Goal: Communication & Community: Answer question/provide support

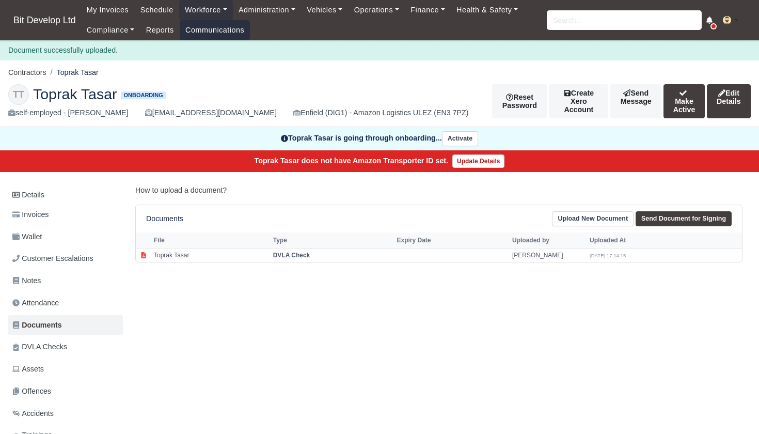
click at [246, 26] on link "Communications" at bounding box center [215, 30] width 71 height 20
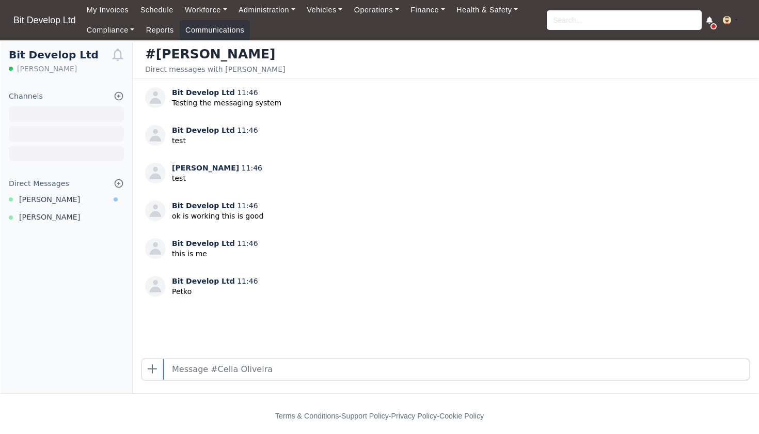
click at [197, 373] on input "text" at bounding box center [457, 369] width 586 height 21
type input "yes I know"
type input "but what about the drivers?"
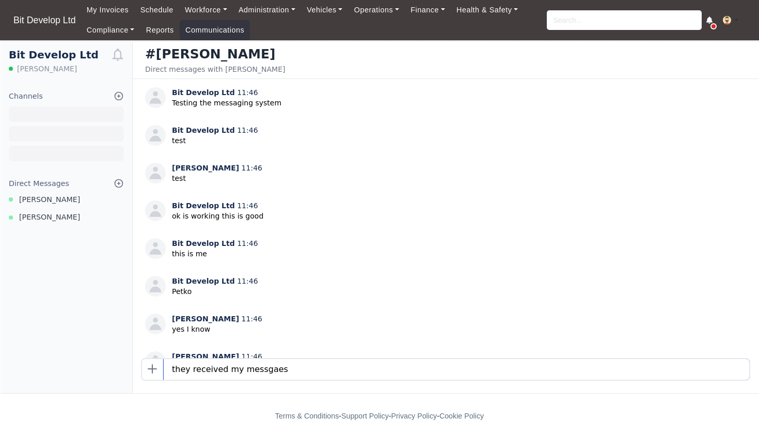
type input "they received my messgaes"
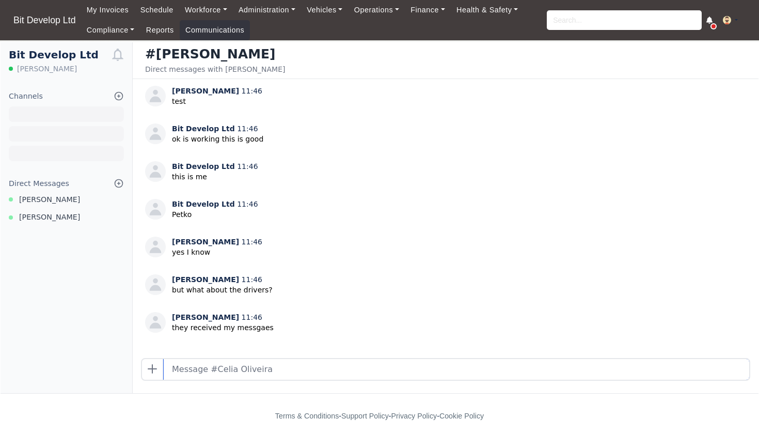
scroll to position [76, 0]
click at [118, 182] on icon at bounding box center [119, 183] width 10 height 10
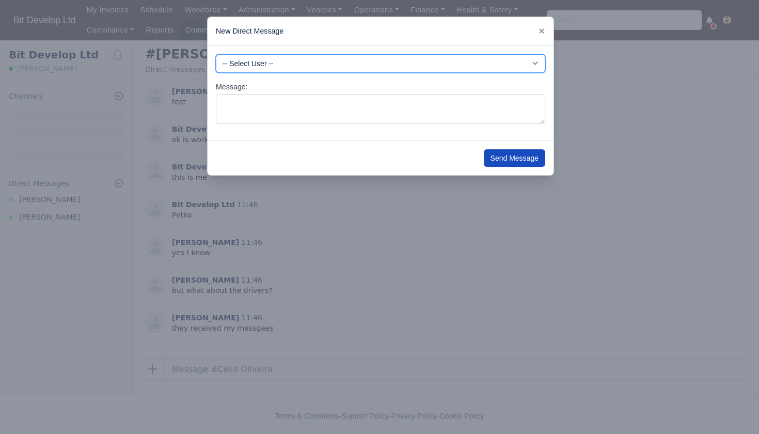
select select "3972"
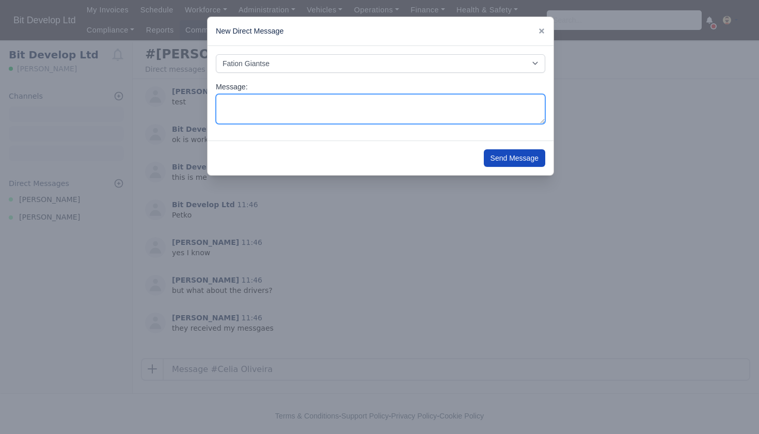
click at [249, 110] on textarea "Message:" at bounding box center [381, 109] width 330 height 30
type textarea "Hi Fation, Can you resend the information here please? thanks"
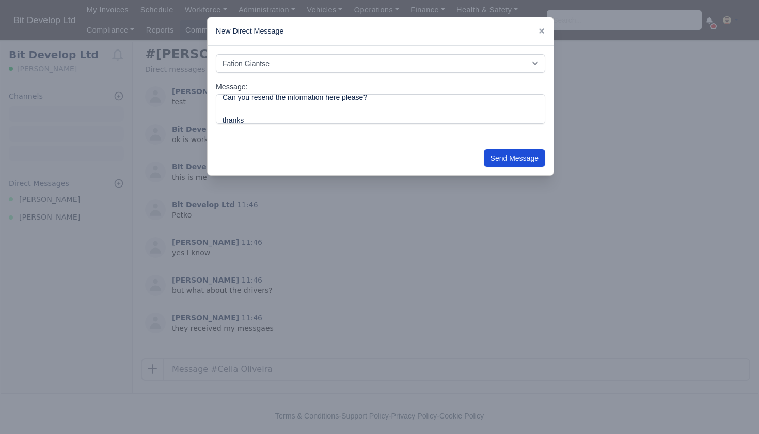
click at [511, 158] on button "Send Message" at bounding box center [514, 158] width 61 height 18
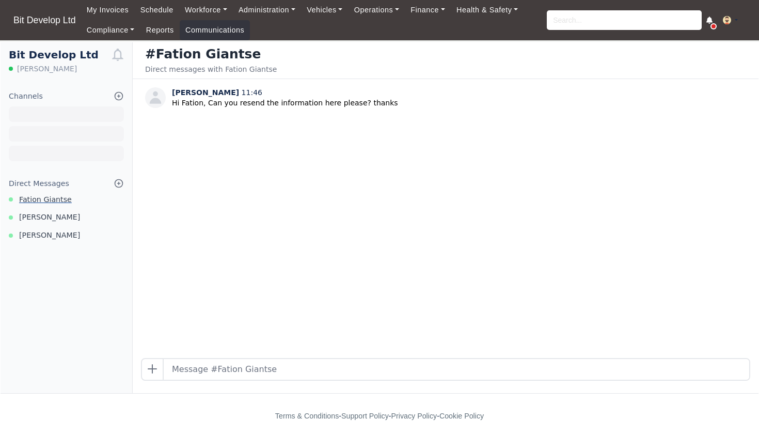
click at [55, 198] on span "Fation Giantse" at bounding box center [45, 200] width 53 height 12
